Goal: Task Accomplishment & Management: Use online tool/utility

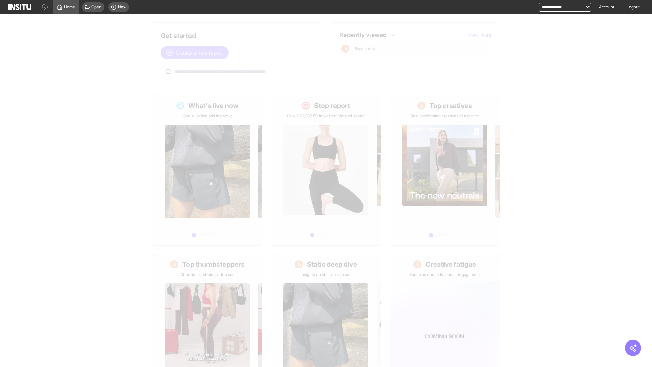
click at [196, 53] on span "Create a new report" at bounding box center [200, 53] width 48 height 8
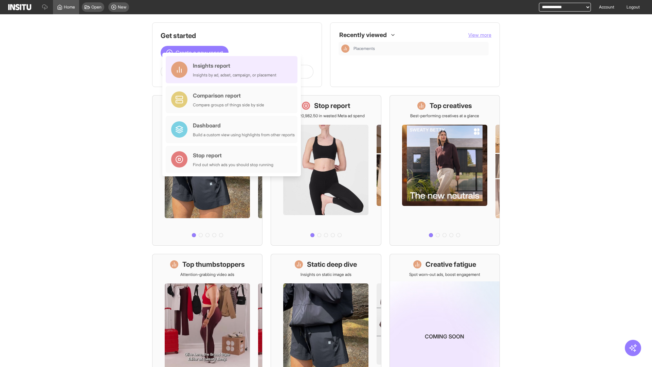
click at [233, 70] on div "Insights report Insights by ad, adset, campaign, or placement" at bounding box center [235, 69] width 84 height 16
